Goal: Transaction & Acquisition: Download file/media

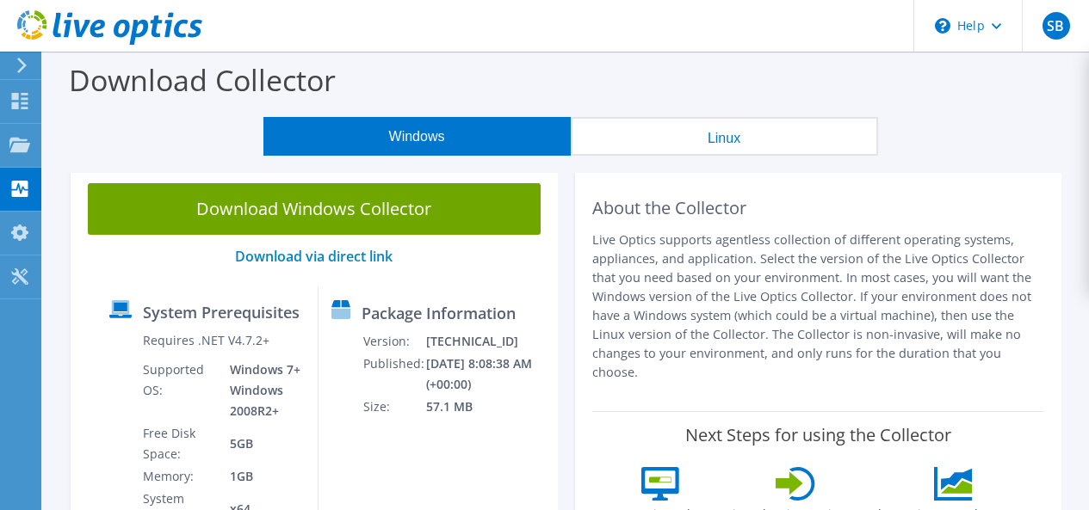
scroll to position [866, 0]
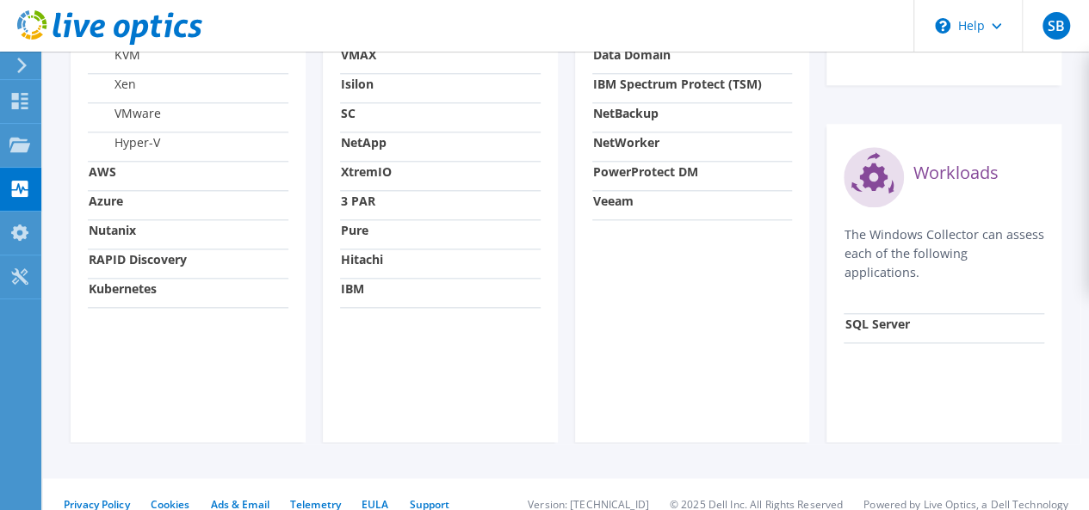
click at [427, 390] on div "Storage The Windows Collector can assess each of the following storage systems.…" at bounding box center [440, 105] width 235 height 676
